Goal: Task Accomplishment & Management: Complete application form

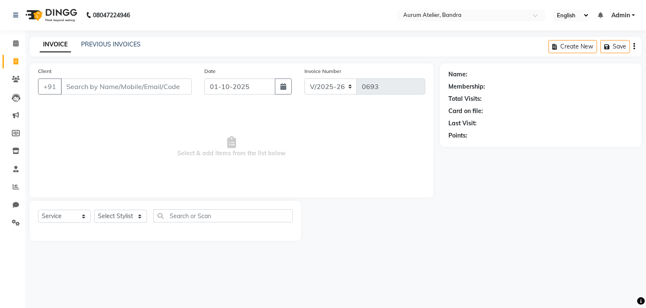
select select "7410"
select select "service"
click at [113, 44] on link "PREVIOUS INVOICES" at bounding box center [111, 45] width 60 height 8
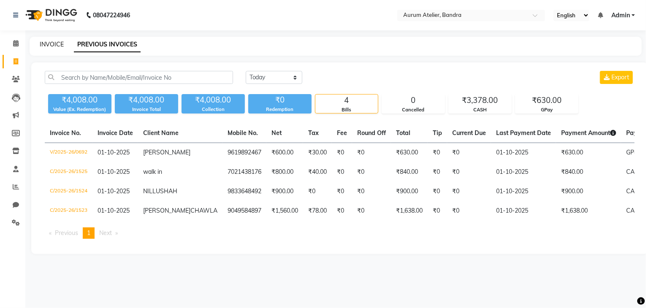
click at [47, 47] on link "INVOICE" at bounding box center [52, 45] width 24 height 8
select select "7410"
select select "service"
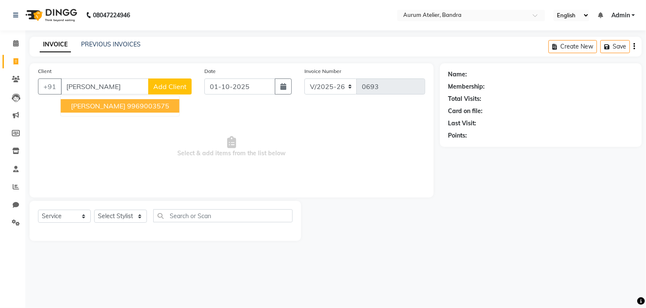
click at [97, 105] on span "[PERSON_NAME]" at bounding box center [98, 106] width 54 height 8
type input "9969003575"
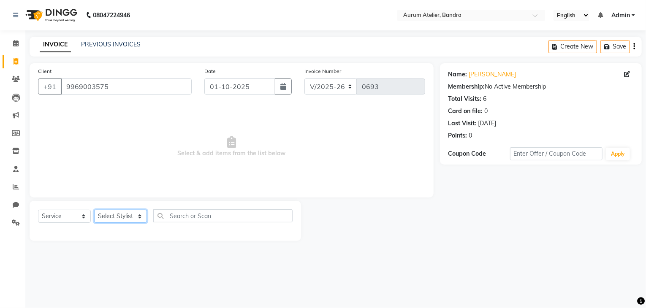
click at [117, 215] on select "Select Stylist ADITYA [PERSON_NAME] chariya [PERSON_NAME] [PERSON_NAME] [PERSON…" at bounding box center [120, 216] width 53 height 13
click at [94, 210] on select "Select Stylist ADITYA [PERSON_NAME] chariya [PERSON_NAME] [PERSON_NAME] [PERSON…" at bounding box center [120, 216] width 53 height 13
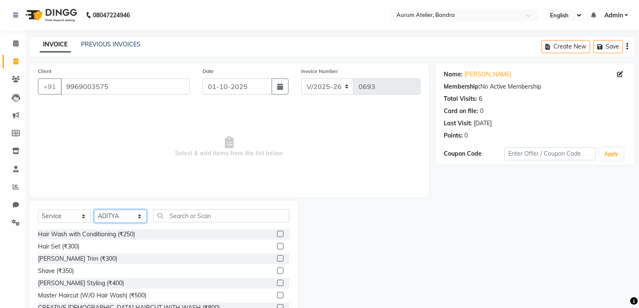
click at [130, 217] on select "Select Stylist ADITYA [PERSON_NAME] chariya [PERSON_NAME] [PERSON_NAME] [PERSON…" at bounding box center [120, 216] width 53 height 13
select select "66081"
click at [94, 210] on select "Select Stylist ADITYA [PERSON_NAME] chariya [PERSON_NAME] [PERSON_NAME] [PERSON…" at bounding box center [120, 216] width 53 height 13
click at [176, 222] on input "text" at bounding box center [221, 215] width 136 height 13
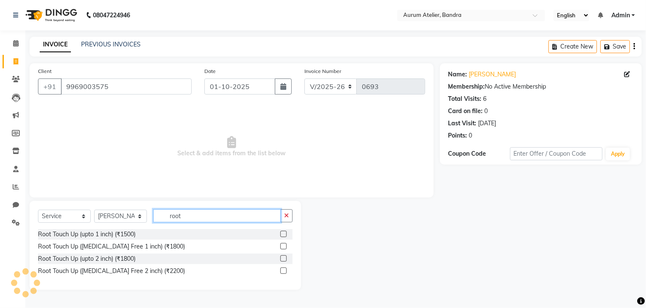
type input "root"
click at [284, 234] on label at bounding box center [283, 234] width 6 height 6
click at [284, 234] on input "checkbox" at bounding box center [282, 234] width 5 height 5
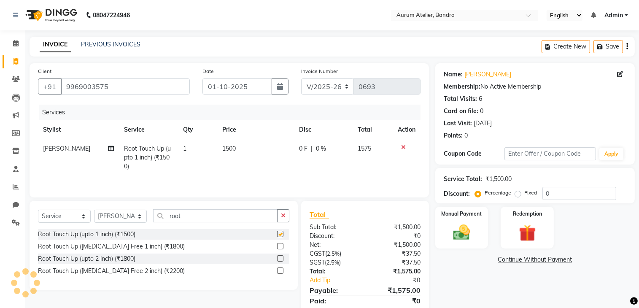
checkbox input "false"
click at [116, 219] on select "Select Stylist ADITYA [PERSON_NAME] chariya [PERSON_NAME] [PERSON_NAME] [PERSON…" at bounding box center [120, 216] width 53 height 13
click at [200, 210] on input "root" at bounding box center [215, 215] width 125 height 13
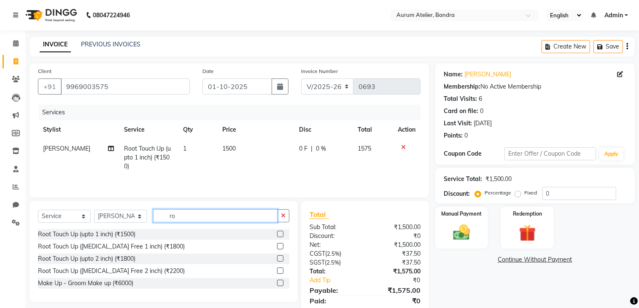
type input "r"
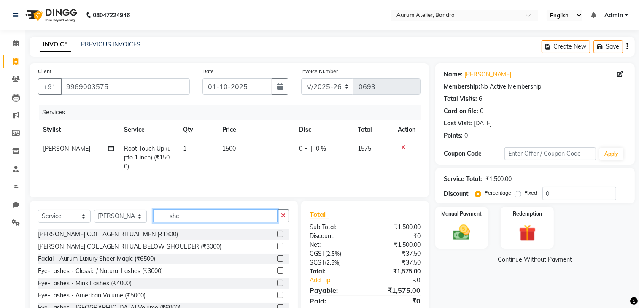
type input "she"
click at [277, 234] on label at bounding box center [280, 234] width 6 height 6
click at [277, 234] on input "checkbox" at bounding box center [279, 234] width 5 height 5
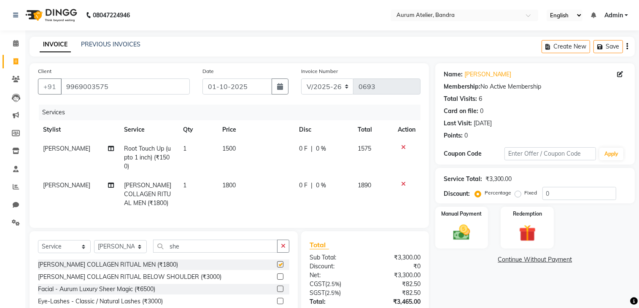
checkbox input "false"
click at [337, 84] on select "C/2025-26 V/2025 V/2025-26" at bounding box center [327, 87] width 53 height 16
select select "7590"
click at [301, 79] on select "C/2025-26 V/2025 V/2025-26" at bounding box center [327, 87] width 53 height 16
type input "1526"
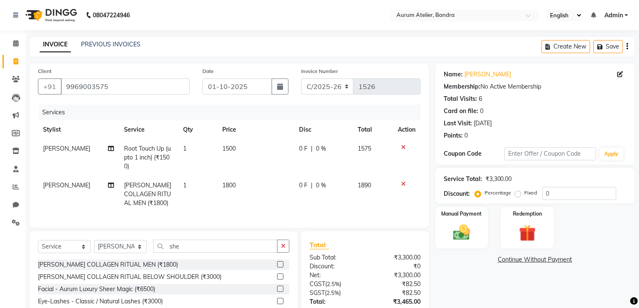
click at [627, 47] on icon "button" at bounding box center [628, 46] width 2 height 0
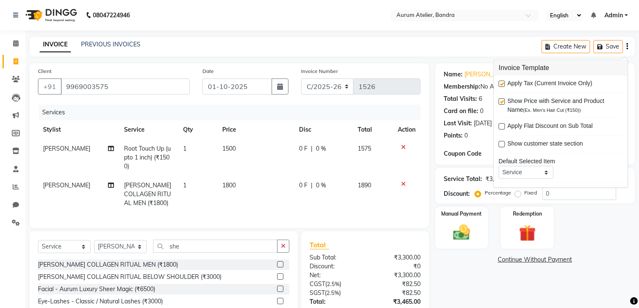
click at [501, 83] on label at bounding box center [502, 84] width 6 height 6
click at [501, 83] on input "checkbox" at bounding box center [501, 83] width 5 height 5
checkbox input "false"
click at [613, 191] on input "0" at bounding box center [580, 193] width 74 height 13
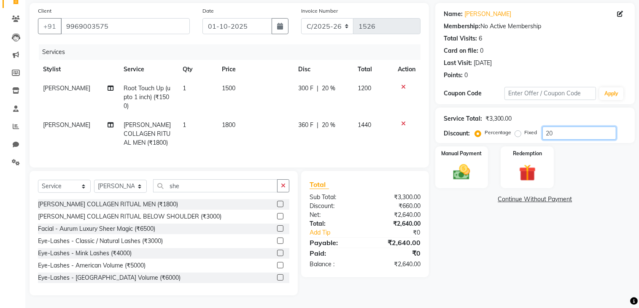
scroll to position [67, 0]
type input "20"
click at [481, 178] on div "Manual Payment" at bounding box center [461, 167] width 55 height 43
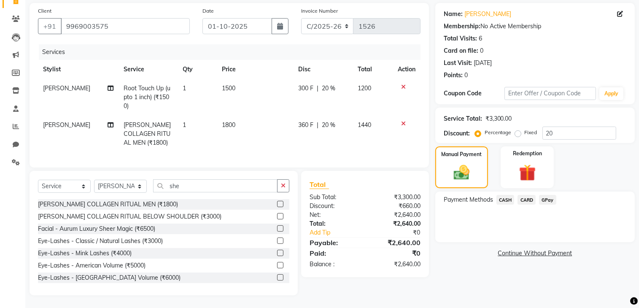
click at [501, 195] on span "CASH" at bounding box center [506, 200] width 18 height 10
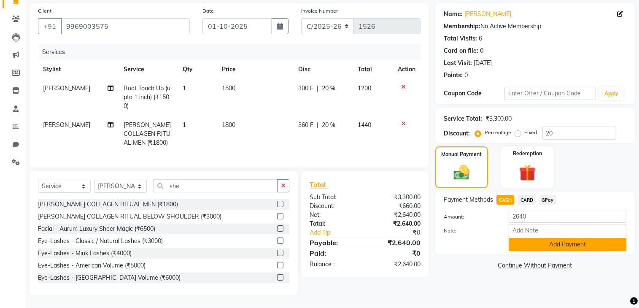
click at [525, 238] on button "Add Payment" at bounding box center [568, 244] width 118 height 13
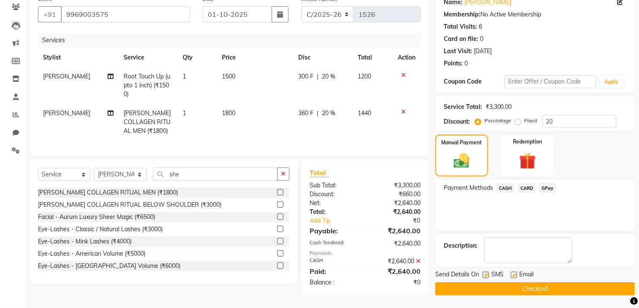
scroll to position [79, 0]
click at [534, 282] on button "Checkout" at bounding box center [536, 288] width 200 height 13
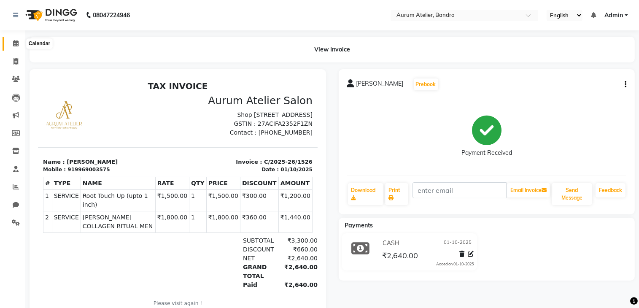
click at [16, 45] on icon at bounding box center [15, 43] width 5 height 6
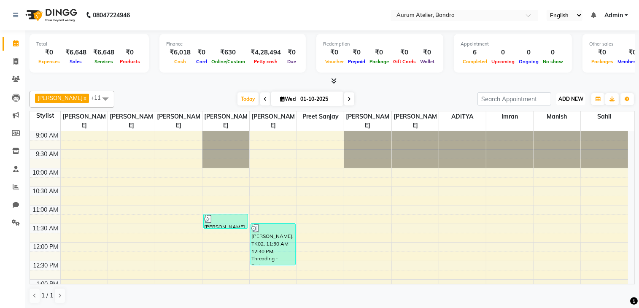
click at [570, 100] on span "ADD NEW" at bounding box center [571, 99] width 25 height 6
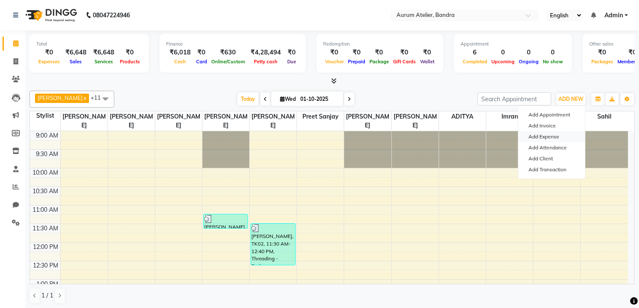
click at [555, 139] on link "Add Expense" at bounding box center [552, 136] width 67 height 11
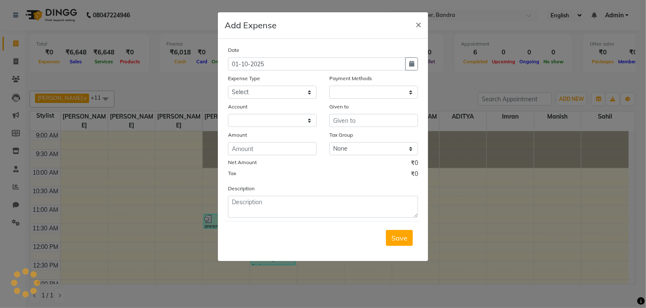
select select "1"
select select "6514"
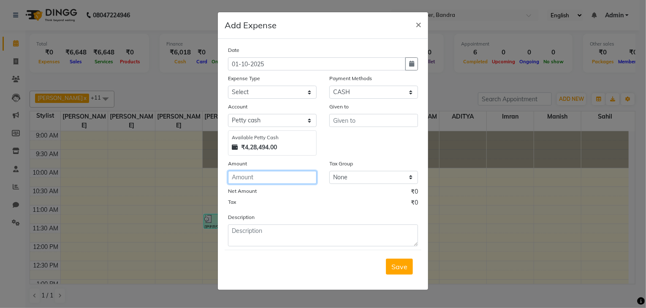
click at [286, 181] on input "number" at bounding box center [272, 177] width 89 height 13
type input "468"
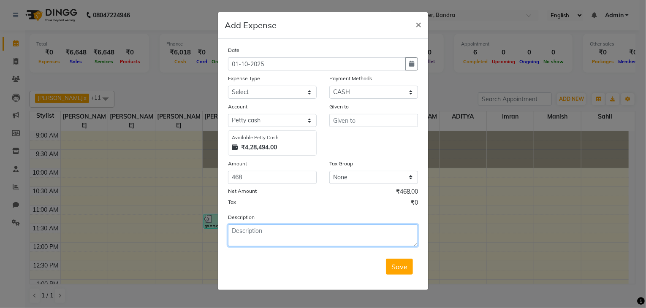
click at [331, 240] on textarea at bounding box center [323, 236] width 190 height 22
type textarea "milk and water coffi"
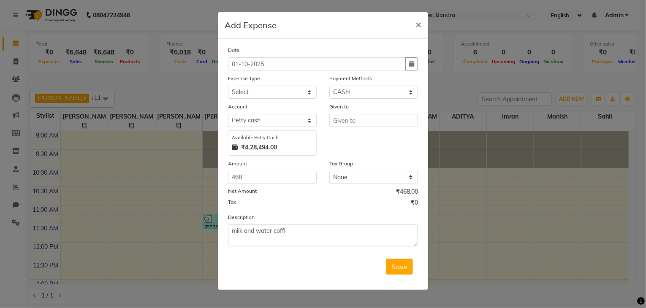
click at [359, 129] on div "Given to" at bounding box center [373, 129] width 101 height 54
click at [360, 125] on input "text" at bounding box center [373, 120] width 89 height 13
type input "pancheeel"
click at [299, 91] on select "Select Advance Salary Bank charges Car maintenance Cash transfer to bank Cash t…" at bounding box center [272, 92] width 89 height 13
click at [228, 87] on select "Select Advance Salary Bank charges Car maintenance Cash transfer to bank Cash t…" at bounding box center [272, 92] width 89 height 13
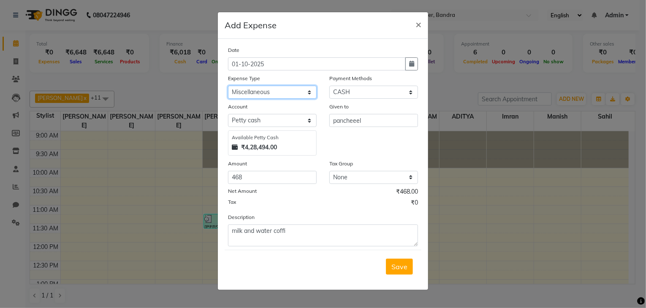
click at [287, 93] on select "Select Advance Salary Bank charges Car maintenance Cash transfer to bank Cash t…" at bounding box center [272, 92] width 89 height 13
select select "4"
click at [228, 87] on select "Select Advance Salary Bank charges Car maintenance Cash transfer to bank Cash t…" at bounding box center [272, 92] width 89 height 13
click at [396, 260] on div "Save" at bounding box center [323, 266] width 197 height 33
click at [395, 279] on div "Save" at bounding box center [323, 266] width 197 height 33
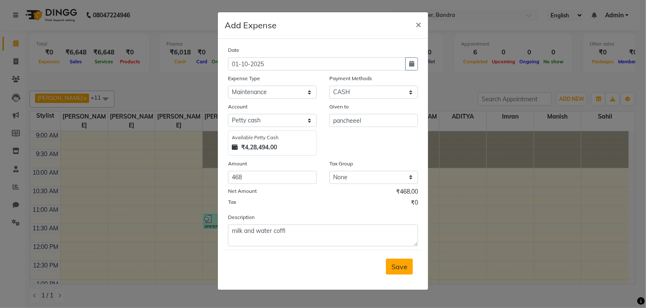
click at [395, 274] on button "Save" at bounding box center [399, 267] width 27 height 16
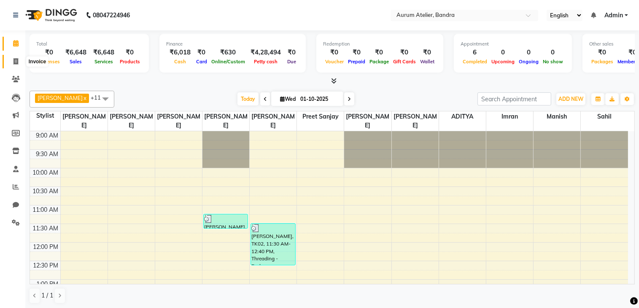
drag, startPoint x: 13, startPoint y: 63, endPoint x: 23, endPoint y: 66, distance: 11.0
click at [14, 63] on span at bounding box center [15, 62] width 15 height 10
select select "7410"
select select "service"
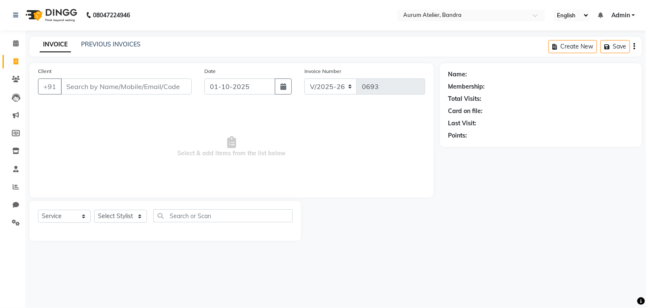
click at [74, 92] on input "Client" at bounding box center [126, 87] width 131 height 16
type input "s"
type input "S"
type input "7977599499"
click at [171, 88] on span "Add Client" at bounding box center [169, 86] width 33 height 8
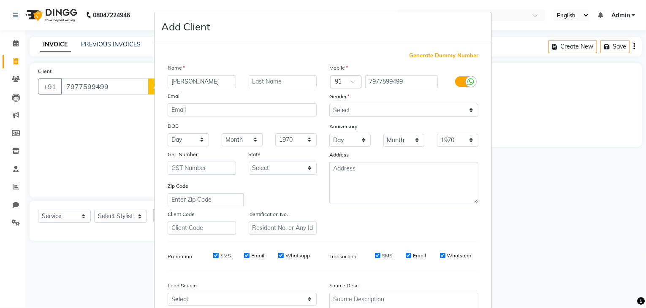
type input "[PERSON_NAME]"
click at [351, 112] on select "Select [DEMOGRAPHIC_DATA] [DEMOGRAPHIC_DATA] Other Prefer Not To Say" at bounding box center [403, 110] width 149 height 13
select select "[DEMOGRAPHIC_DATA]"
click at [329, 104] on select "Select [DEMOGRAPHIC_DATA] [DEMOGRAPHIC_DATA] Other Prefer Not To Say" at bounding box center [403, 110] width 149 height 13
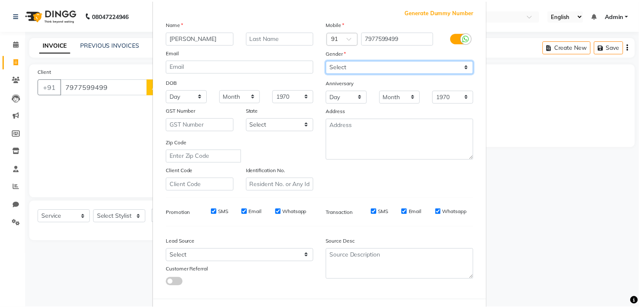
scroll to position [85, 0]
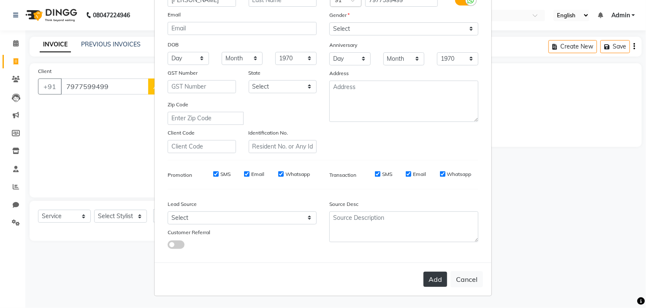
click at [433, 281] on button "Add" at bounding box center [435, 279] width 24 height 15
select select
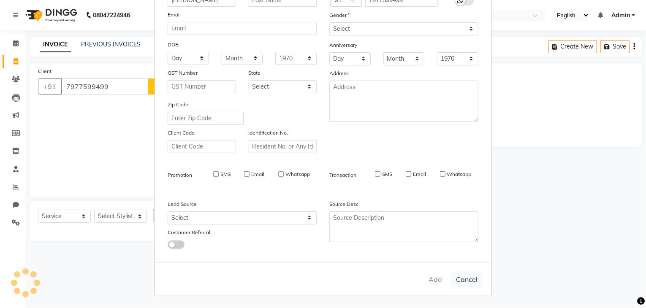
select select
checkbox input "false"
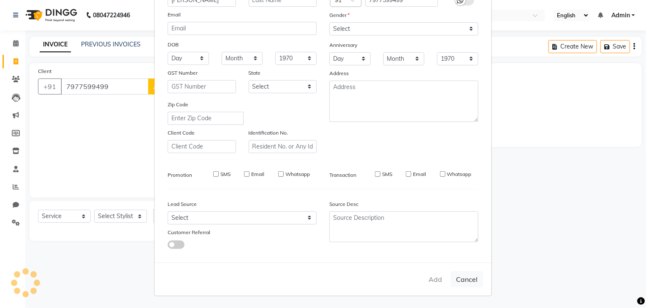
checkbox input "false"
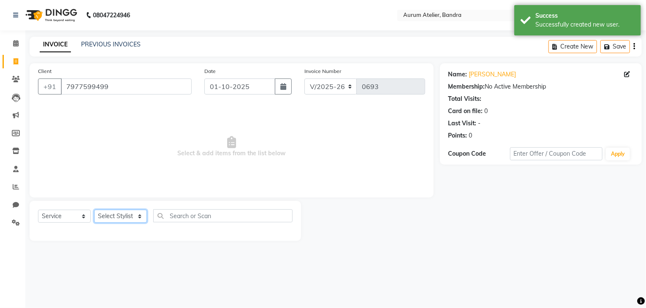
click at [124, 217] on select "Select Stylist ADITYA [PERSON_NAME] chariya [PERSON_NAME] [PERSON_NAME] [PERSON…" at bounding box center [120, 216] width 53 height 13
select select "73211"
click at [94, 210] on select "Select Stylist ADITYA [PERSON_NAME] chariya [PERSON_NAME] [PERSON_NAME] [PERSON…" at bounding box center [120, 216] width 53 height 13
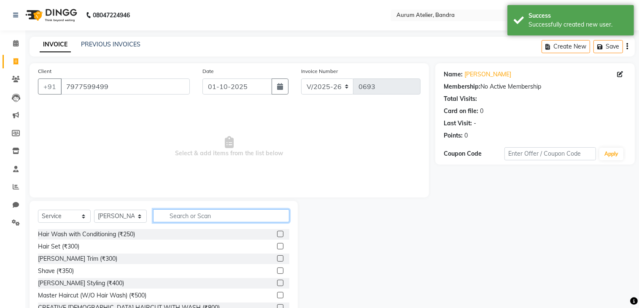
click at [188, 217] on input "text" at bounding box center [221, 215] width 136 height 13
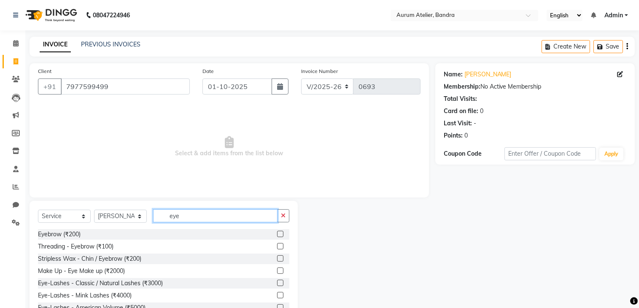
type input "eye"
click at [277, 247] on label at bounding box center [280, 246] width 6 height 6
click at [277, 247] on input "checkbox" at bounding box center [279, 246] width 5 height 5
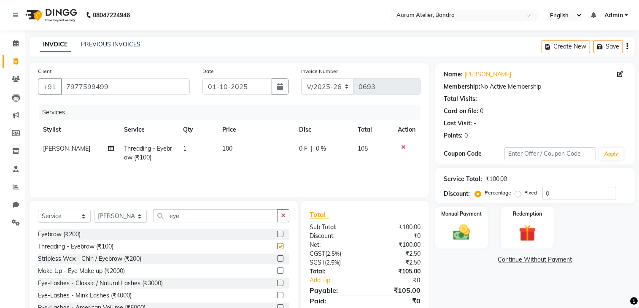
checkbox input "false"
click at [456, 238] on img at bounding box center [462, 233] width 28 height 20
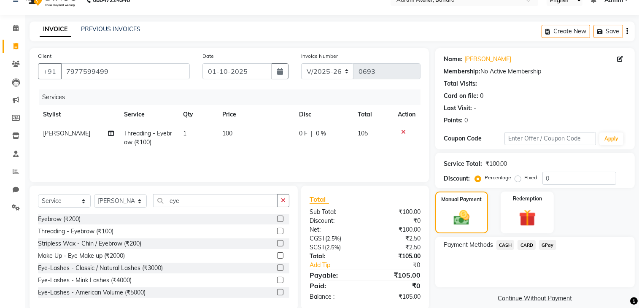
scroll to position [30, 0]
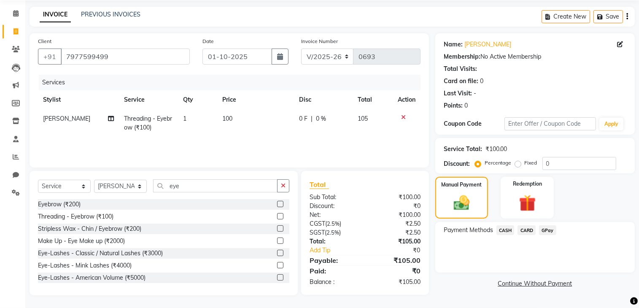
click at [548, 228] on span "GPay" at bounding box center [547, 230] width 17 height 10
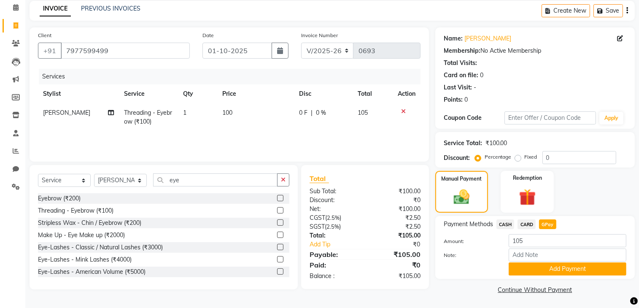
scroll to position [37, 0]
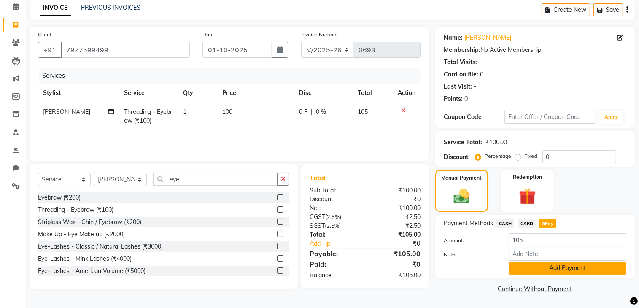
click at [549, 270] on button "Add Payment" at bounding box center [568, 268] width 118 height 13
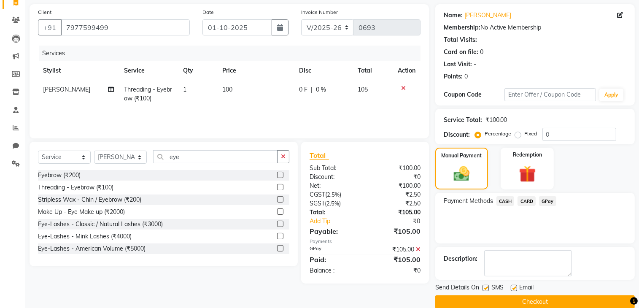
scroll to position [71, 0]
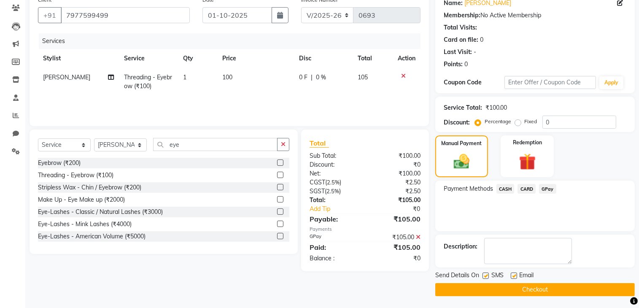
click at [549, 288] on button "Checkout" at bounding box center [536, 289] width 200 height 13
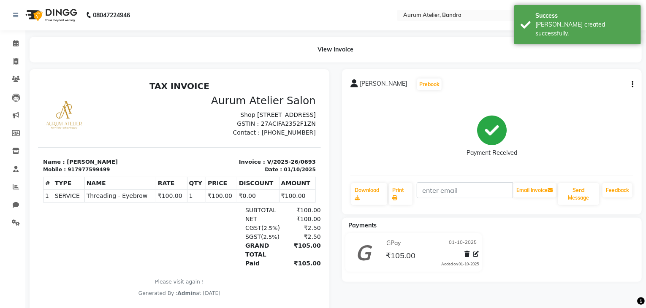
select select "7410"
select select "service"
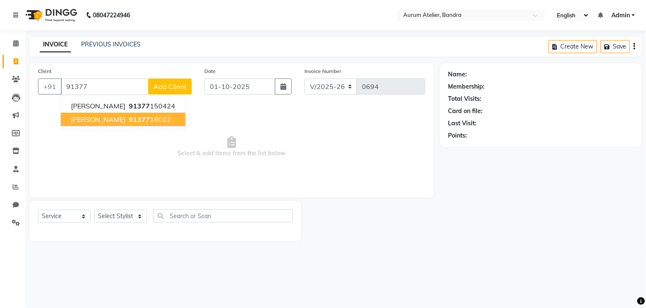
click at [108, 117] on span "[PERSON_NAME]" at bounding box center [98, 119] width 54 height 8
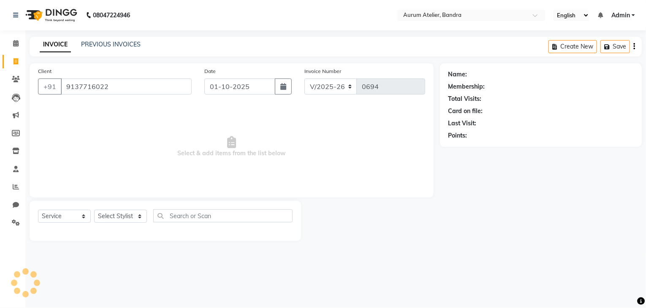
type input "9137716022"
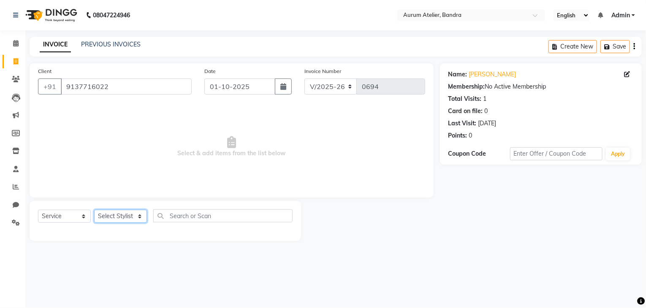
click at [113, 216] on select "Select Stylist ADITYA [PERSON_NAME] chariya [PERSON_NAME] [PERSON_NAME] [PERSON…" at bounding box center [120, 216] width 53 height 13
select select "66084"
click at [94, 210] on select "Select Stylist ADITYA [PERSON_NAME] chariya [PERSON_NAME] [PERSON_NAME] [PERSON…" at bounding box center [120, 216] width 53 height 13
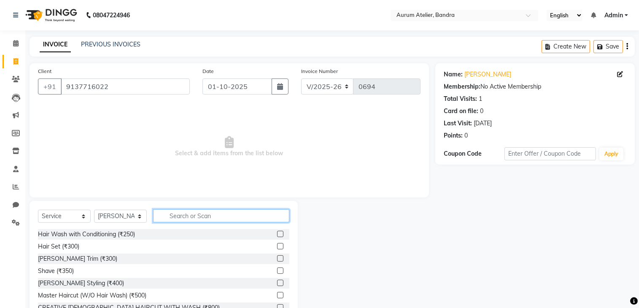
click at [192, 217] on input "text" at bounding box center [221, 215] width 136 height 13
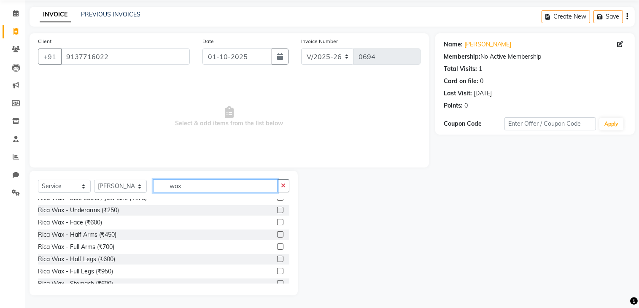
scroll to position [380, 0]
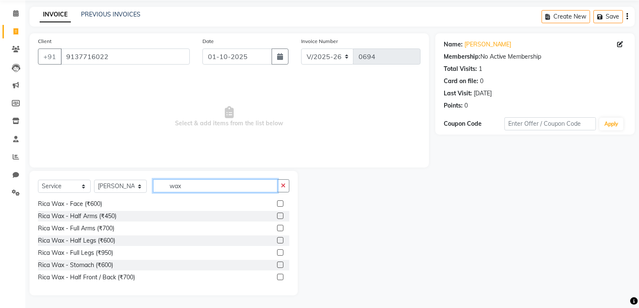
type input "wax"
click at [277, 229] on label at bounding box center [280, 228] width 6 height 6
click at [277, 229] on input "checkbox" at bounding box center [279, 228] width 5 height 5
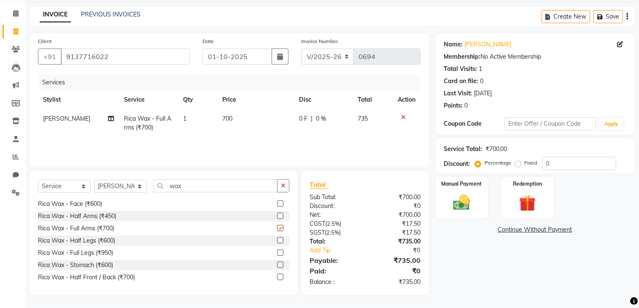
checkbox input "false"
click at [190, 186] on input "wax" at bounding box center [215, 185] width 125 height 13
type input "w"
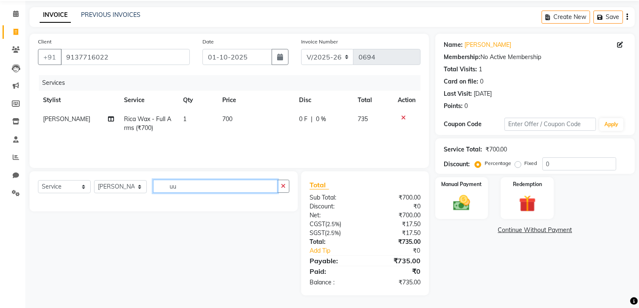
scroll to position [30, 0]
type input "u"
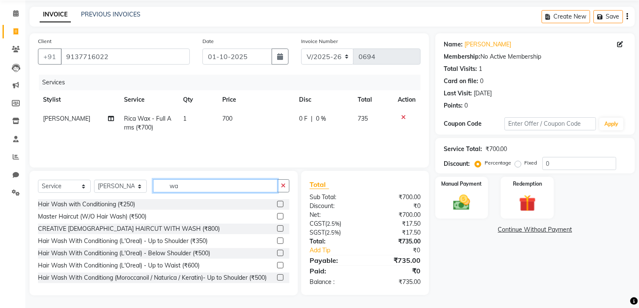
type input "wax"
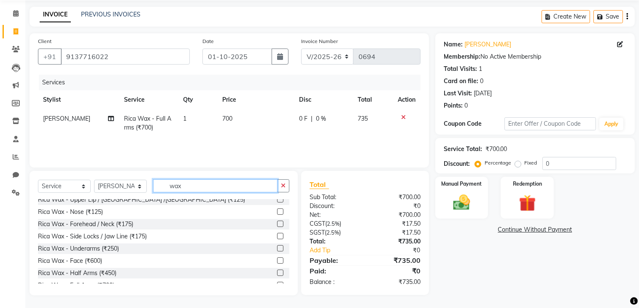
scroll to position [338, 0]
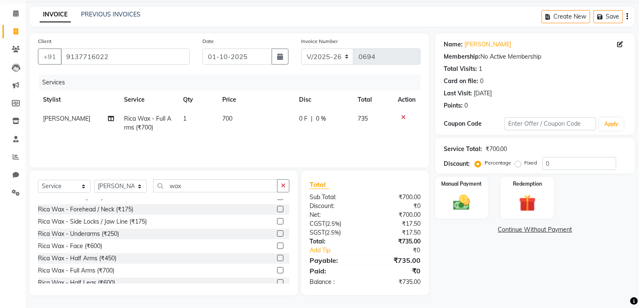
click at [277, 234] on label at bounding box center [280, 233] width 6 height 6
click at [277, 234] on input "checkbox" at bounding box center [279, 233] width 5 height 5
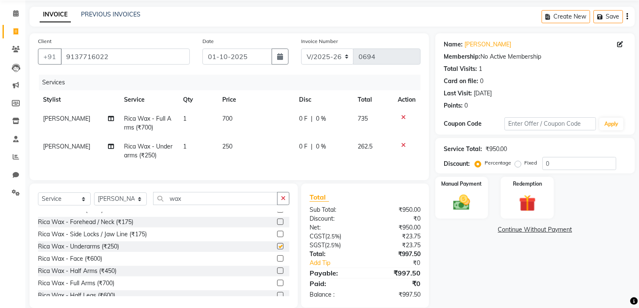
checkbox input "false"
click at [213, 205] on input "wax" at bounding box center [215, 198] width 125 height 13
type input "w"
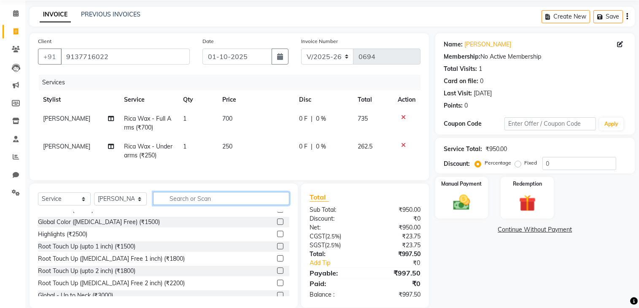
type input "h"
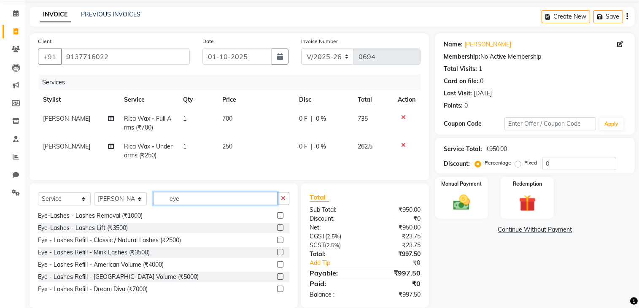
scroll to position [111, 0]
type input "e"
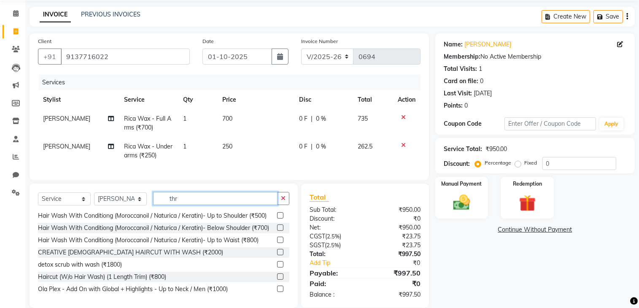
scroll to position [0, 0]
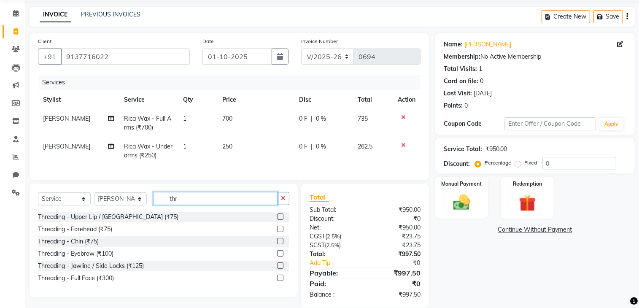
type input "thr"
click at [280, 257] on label at bounding box center [280, 253] width 6 height 6
click at [280, 257] on input "checkbox" at bounding box center [279, 253] width 5 height 5
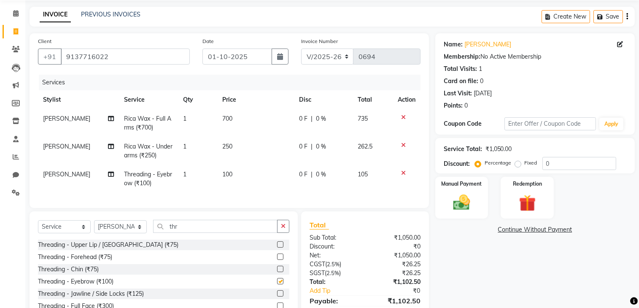
checkbox input "false"
click at [280, 248] on label at bounding box center [280, 244] width 6 height 6
click at [280, 248] on input "checkbox" at bounding box center [279, 244] width 5 height 5
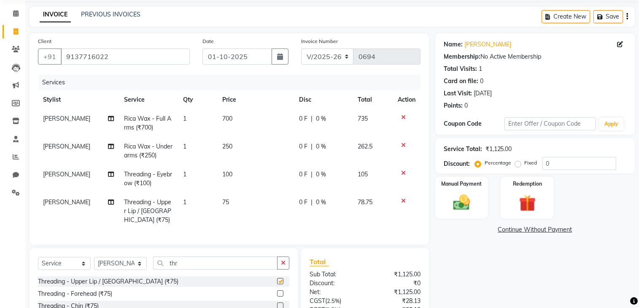
checkbox input "false"
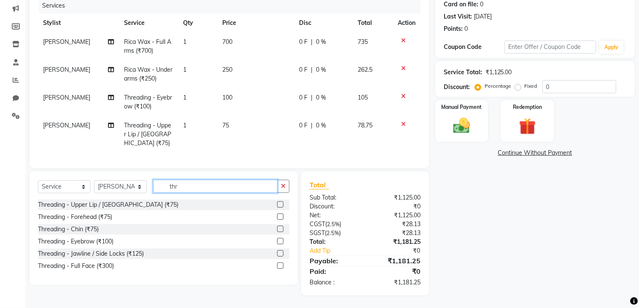
click at [184, 184] on input "thr" at bounding box center [215, 186] width 125 height 13
type input "t"
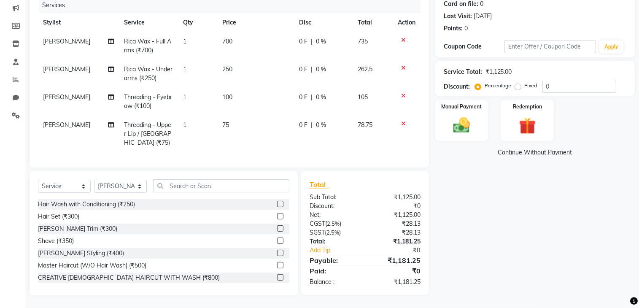
click at [404, 121] on icon at bounding box center [403, 124] width 5 height 6
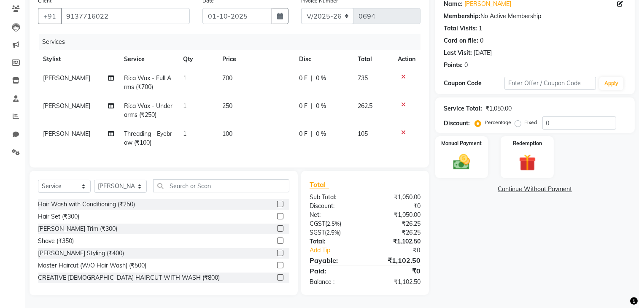
scroll to position [77, 0]
click at [404, 130] on icon at bounding box center [403, 133] width 5 height 6
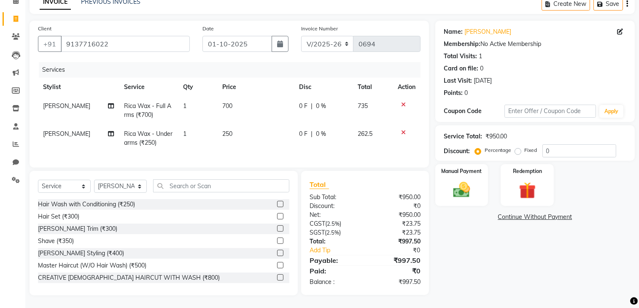
click at [403, 130] on icon at bounding box center [403, 133] width 5 height 6
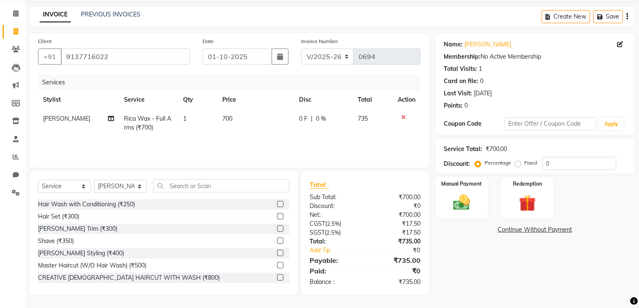
scroll to position [30, 0]
click at [402, 116] on icon at bounding box center [403, 117] width 5 height 6
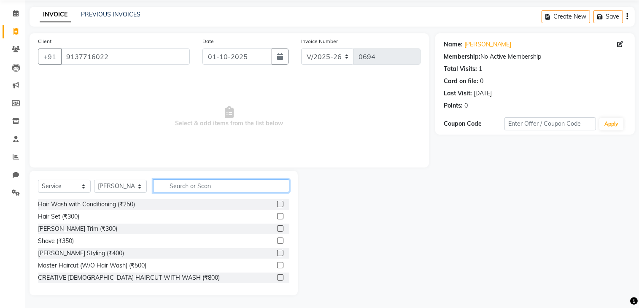
click at [205, 182] on input "text" at bounding box center [221, 185] width 136 height 13
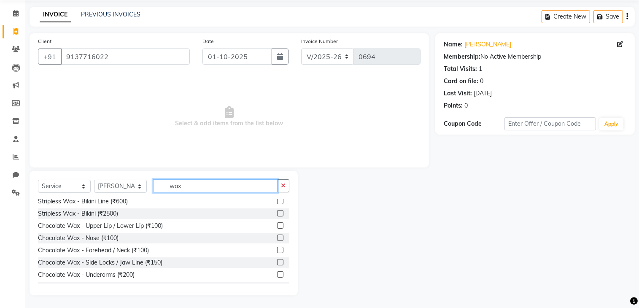
scroll to position [84, 0]
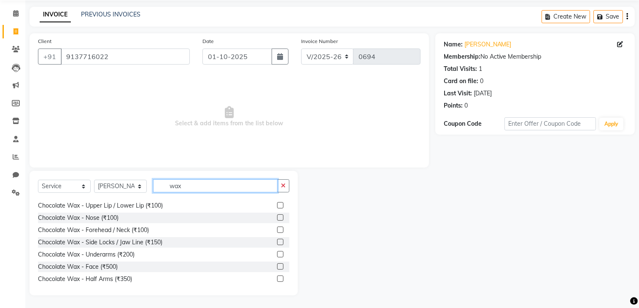
type input "wax"
click at [277, 255] on label at bounding box center [280, 254] width 6 height 6
click at [277, 255] on input "checkbox" at bounding box center [279, 254] width 5 height 5
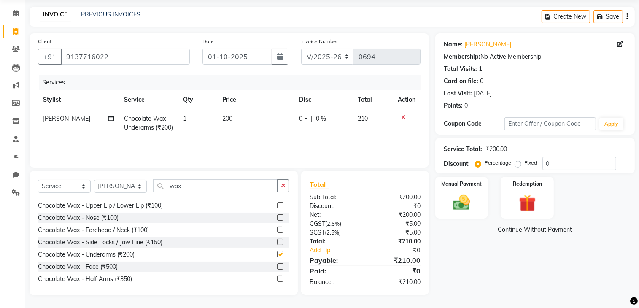
checkbox input "false"
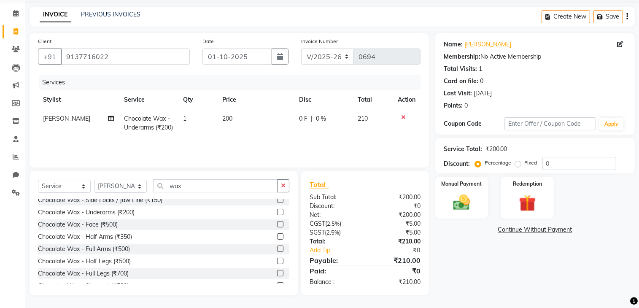
click at [277, 248] on label at bounding box center [280, 249] width 6 height 6
click at [277, 248] on input "checkbox" at bounding box center [279, 249] width 5 height 5
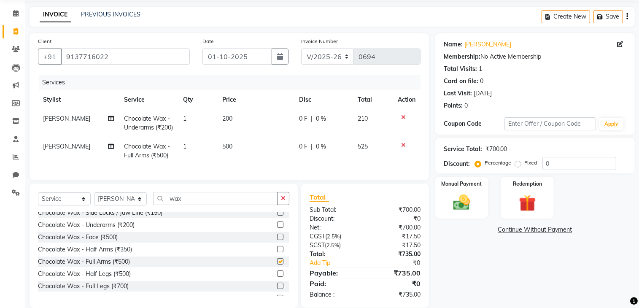
checkbox input "false"
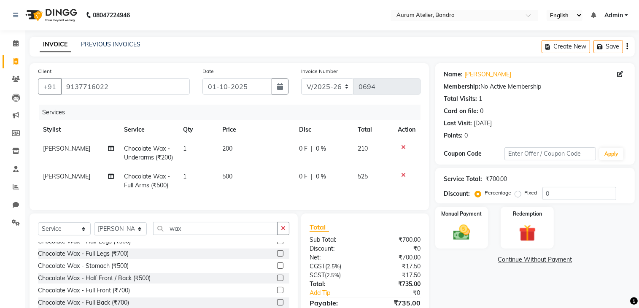
scroll to position [169, 0]
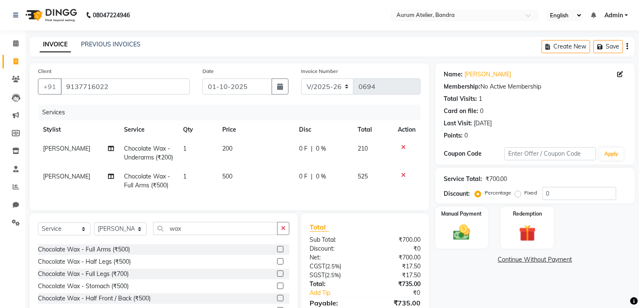
click at [277, 265] on label at bounding box center [280, 261] width 6 height 6
click at [277, 265] on input "checkbox" at bounding box center [279, 261] width 5 height 5
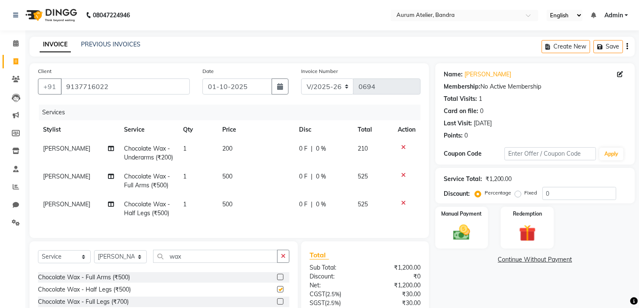
checkbox input "false"
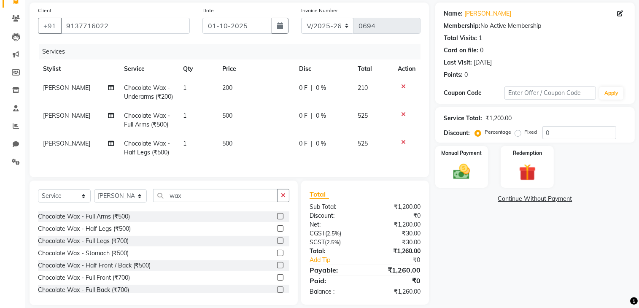
scroll to position [42, 0]
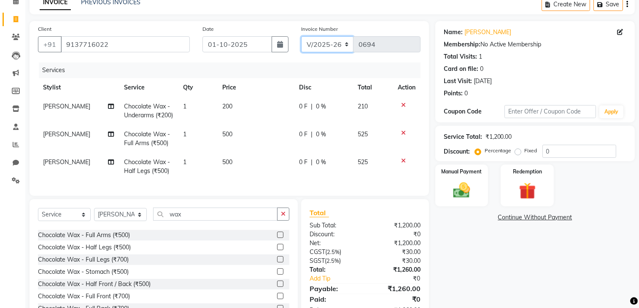
click at [331, 44] on select "C/2025-26 V/2025 V/2025-26" at bounding box center [327, 44] width 53 height 16
select select "7590"
click at [301, 36] on select "C/2025-26 V/2025 V/2025-26" at bounding box center [327, 44] width 53 height 16
type input "1527"
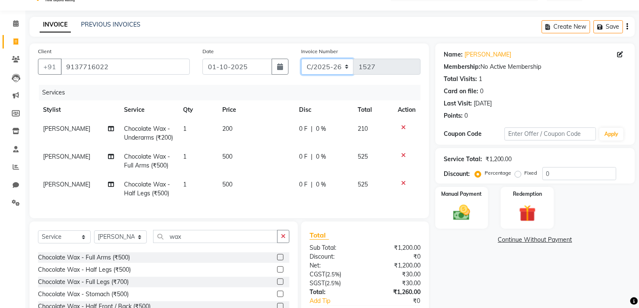
scroll to position [0, 0]
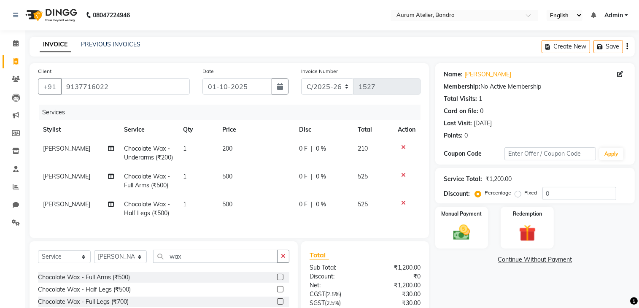
click at [629, 45] on div "Create New Save" at bounding box center [588, 47] width 93 height 20
click at [626, 46] on div "Create New Save" at bounding box center [588, 47] width 93 height 20
click at [627, 46] on icon "button" at bounding box center [628, 46] width 2 height 0
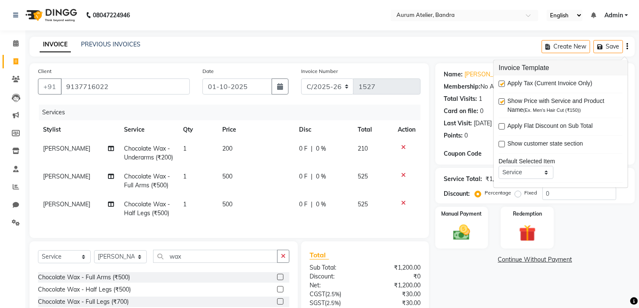
click at [501, 82] on label at bounding box center [502, 84] width 6 height 6
click at [501, 82] on input "checkbox" at bounding box center [501, 83] width 5 height 5
checkbox input "false"
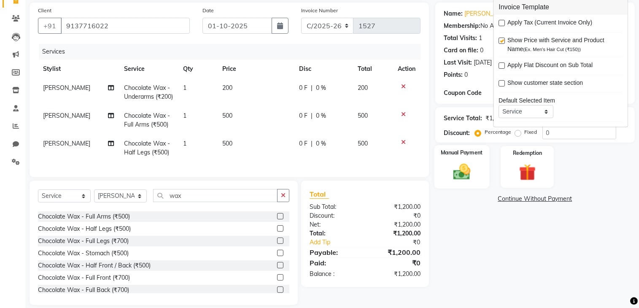
scroll to position [84, 0]
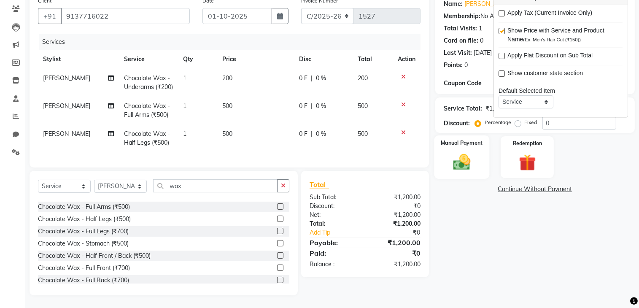
click at [458, 157] on img at bounding box center [462, 162] width 28 height 20
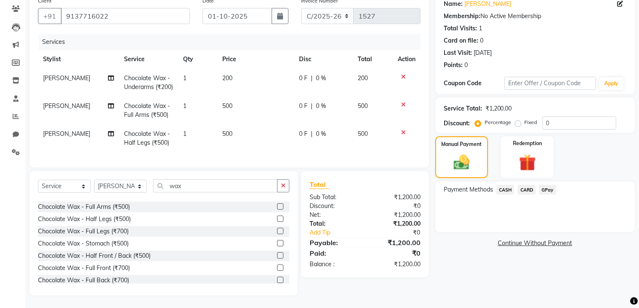
click at [509, 185] on span "CASH" at bounding box center [506, 190] width 18 height 10
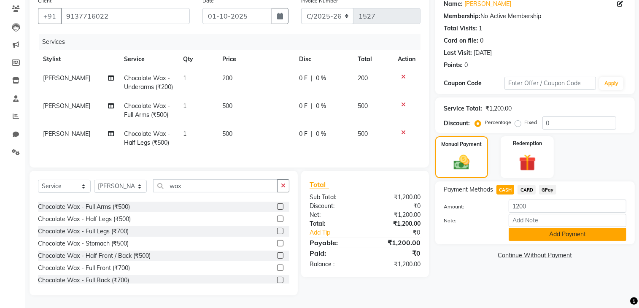
click at [536, 228] on button "Add Payment" at bounding box center [568, 234] width 118 height 13
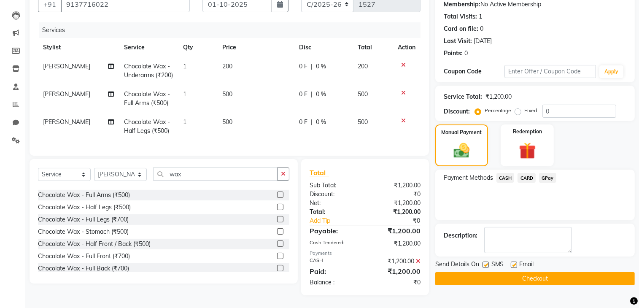
scroll to position [98, 0]
click at [527, 227] on textarea at bounding box center [529, 240] width 88 height 26
type textarea "t"
click at [542, 272] on button "Checkout" at bounding box center [536, 278] width 200 height 13
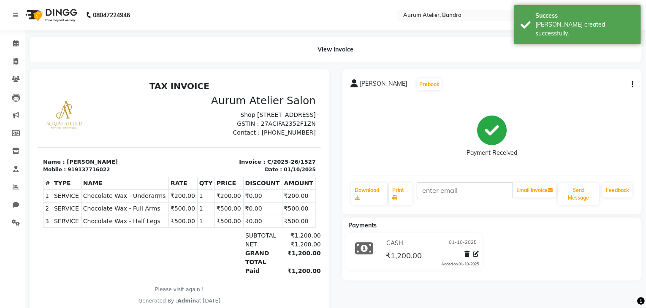
select select "7410"
select select "service"
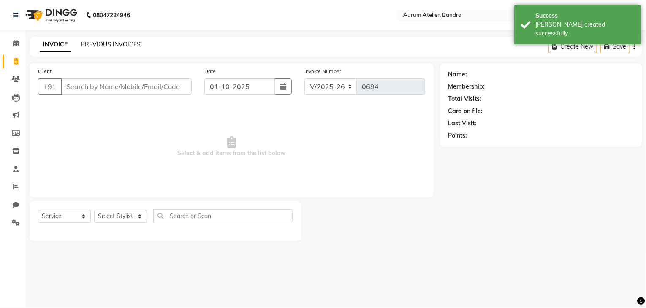
click at [104, 43] on link "PREVIOUS INVOICES" at bounding box center [111, 45] width 60 height 8
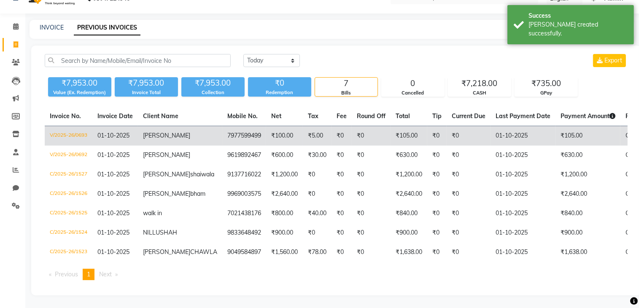
scroll to position [42, 0]
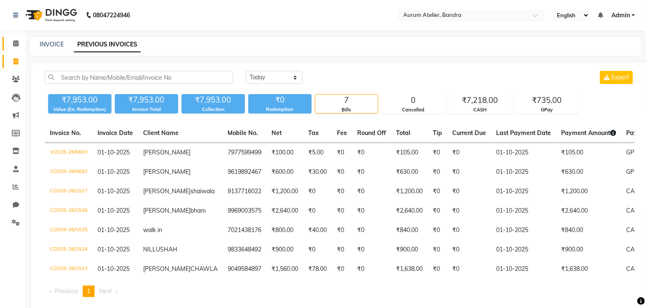
select select "7410"
select select "service"
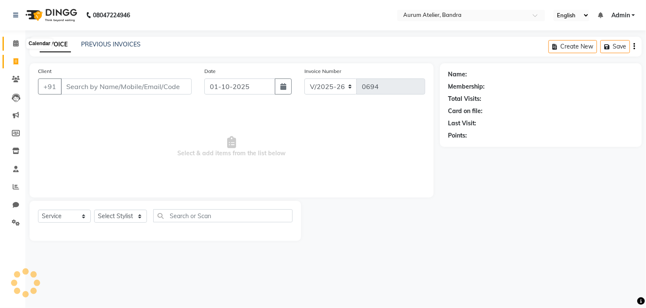
click at [13, 41] on icon at bounding box center [15, 43] width 5 height 6
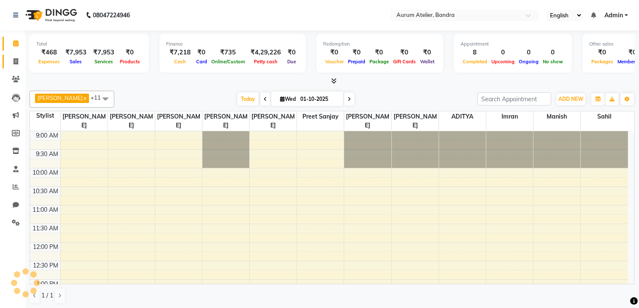
scroll to position [368, 0]
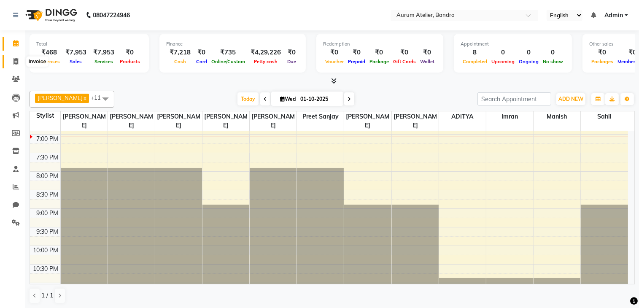
click at [15, 63] on icon at bounding box center [16, 61] width 5 height 6
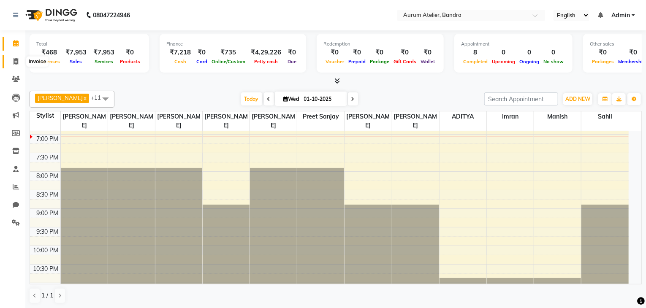
select select "7410"
select select "service"
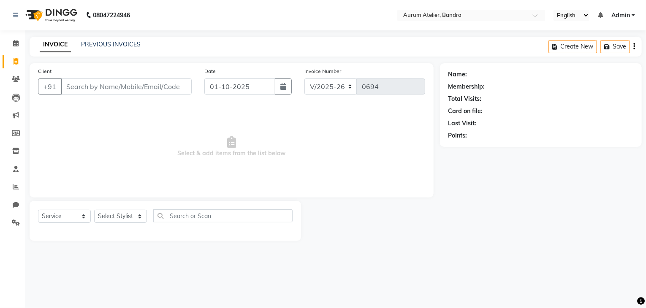
drag, startPoint x: 121, startPoint y: 36, endPoint x: 115, endPoint y: 43, distance: 9.3
click at [120, 37] on div "INVOICE PREVIOUS INVOICES Create New Save" at bounding box center [336, 47] width 612 height 20
click at [114, 46] on link "PREVIOUS INVOICES" at bounding box center [111, 45] width 60 height 8
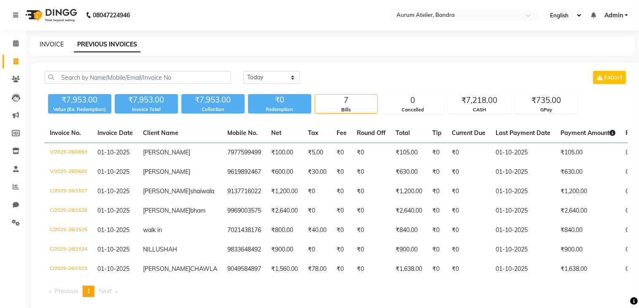
click at [46, 46] on link "INVOICE" at bounding box center [52, 45] width 24 height 8
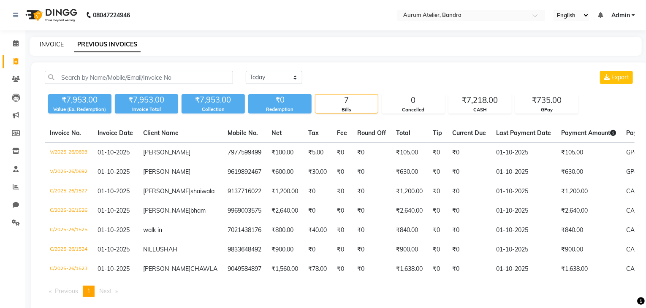
select select "7410"
select select "service"
